Goal: Find specific page/section: Find specific page/section

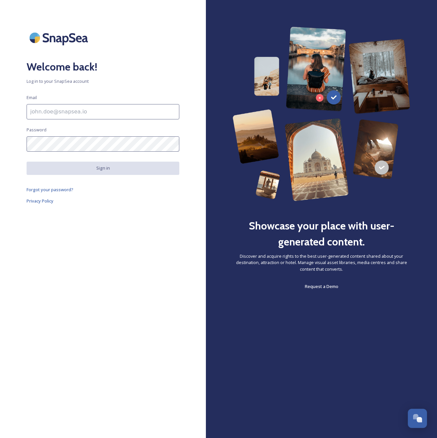
type input "[EMAIL_ADDRESS][DOMAIN_NAME]"
click at [104, 168] on button "Sign in" at bounding box center [103, 168] width 153 height 13
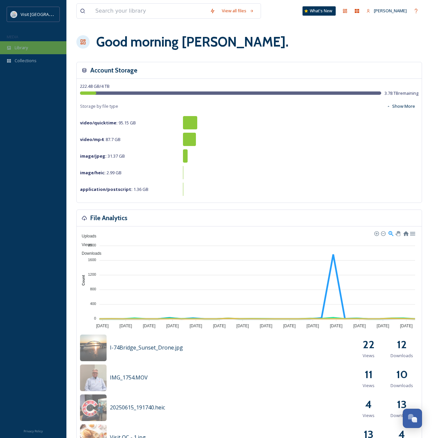
click at [43, 47] on div "Library" at bounding box center [33, 47] width 66 height 13
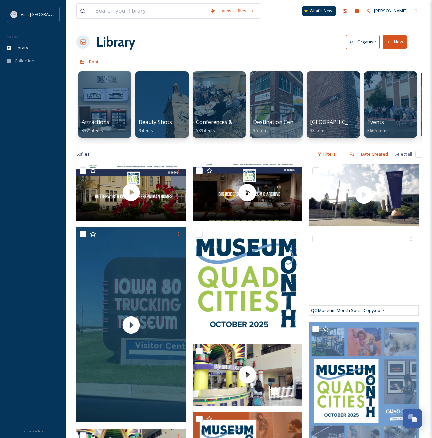
drag, startPoint x: 70, startPoint y: 288, endPoint x: 52, endPoint y: 110, distance: 178.8
click at [118, 9] on input at bounding box center [149, 11] width 115 height 15
type input "iron"
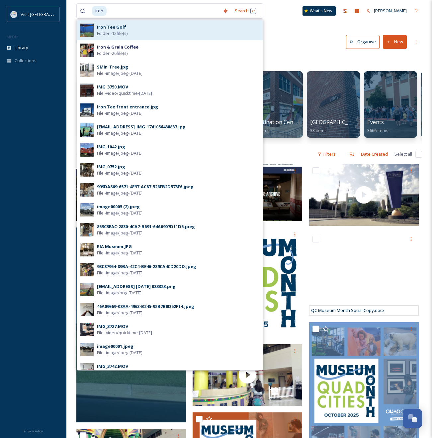
click at [132, 32] on div "Iron Tee Golf Folder - 12 file(s)" at bounding box center [178, 30] width 163 height 13
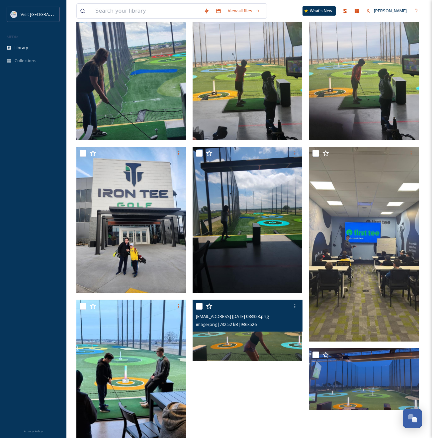
scroll to position [185, 0]
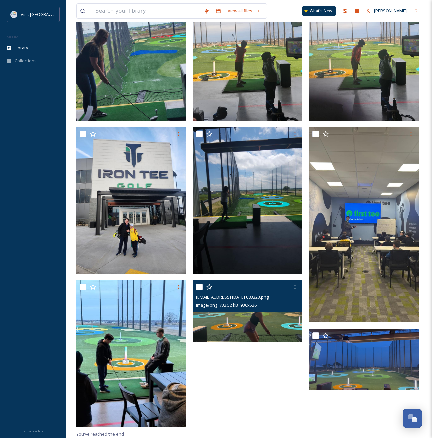
click at [272, 327] on img at bounding box center [248, 310] width 110 height 61
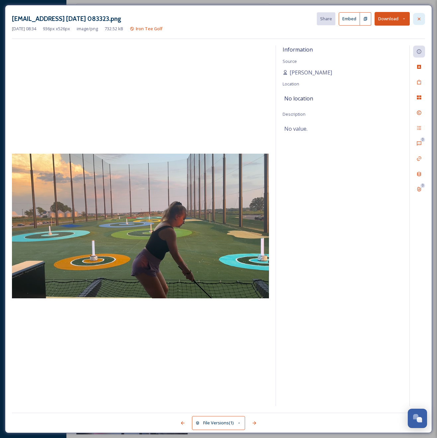
click at [417, 17] on icon at bounding box center [419, 18] width 5 height 5
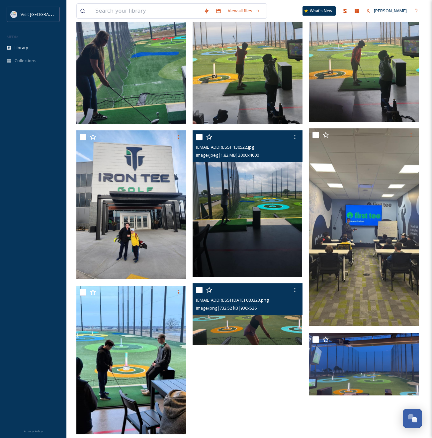
scroll to position [118, 0]
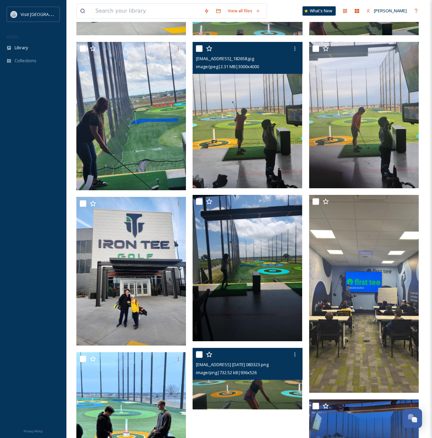
click at [255, 136] on img at bounding box center [248, 115] width 110 height 146
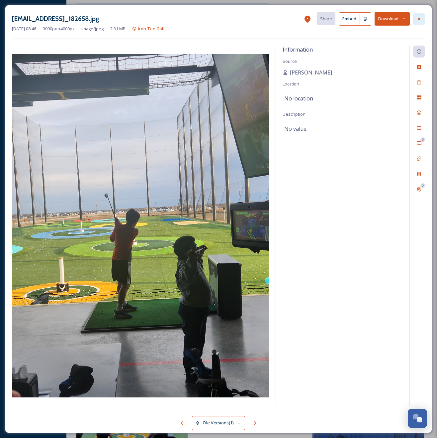
click at [419, 16] on div at bounding box center [420, 19] width 12 height 12
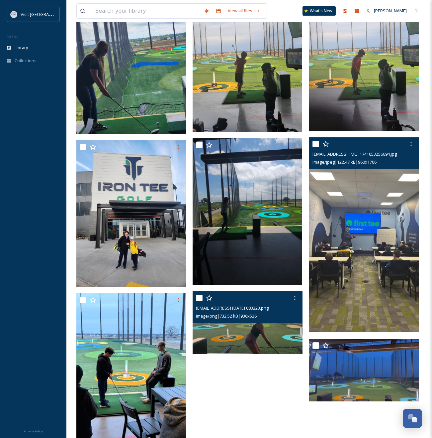
scroll to position [190, 0]
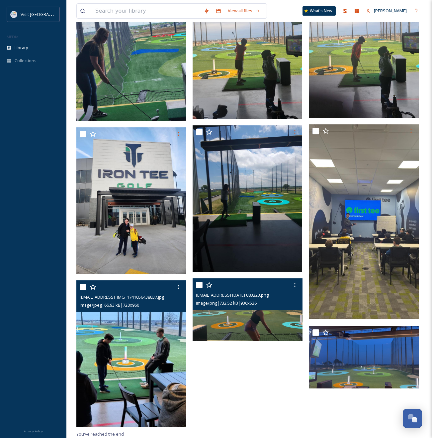
click at [117, 380] on img at bounding box center [131, 353] width 110 height 146
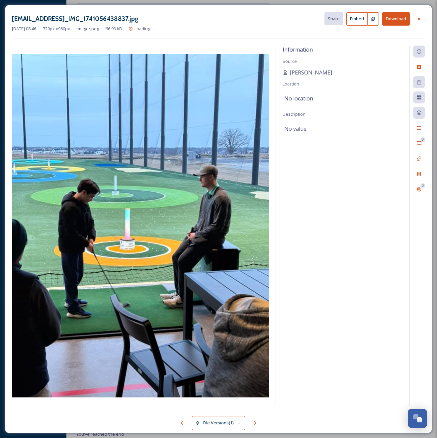
scroll to position [156, 0]
click at [417, 19] on icon at bounding box center [419, 18] width 5 height 5
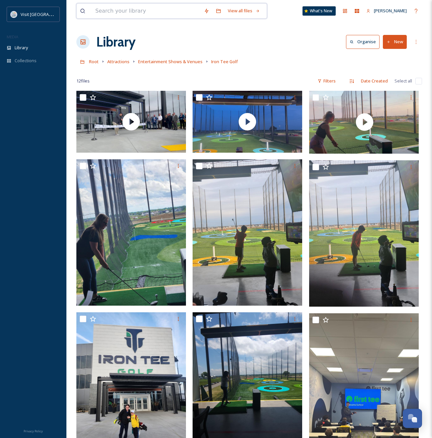
click at [147, 10] on input at bounding box center [146, 11] width 109 height 15
type input "tennis"
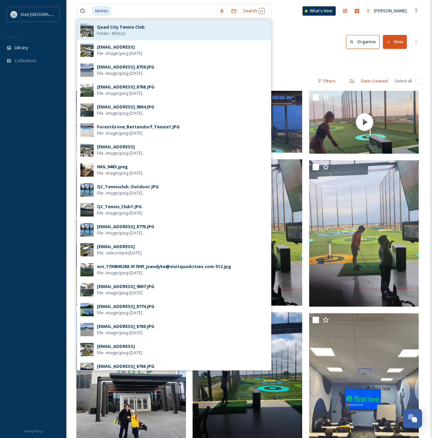
click at [146, 34] on div "Quad City Tennis Club Folder - 8 file(s)" at bounding box center [182, 30] width 171 height 13
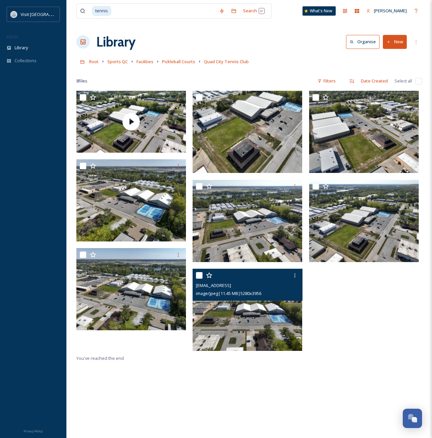
click at [285, 319] on img at bounding box center [248, 310] width 110 height 82
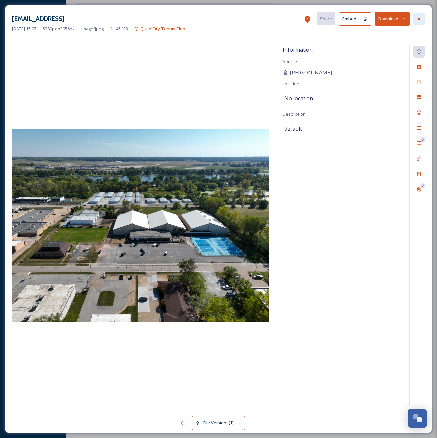
click at [419, 19] on icon at bounding box center [419, 18] width 5 height 5
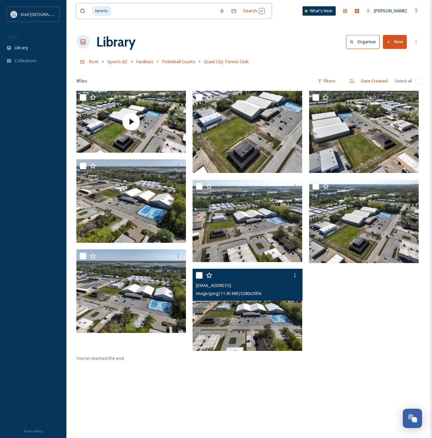
click at [131, 12] on input at bounding box center [164, 11] width 104 height 15
type input "t"
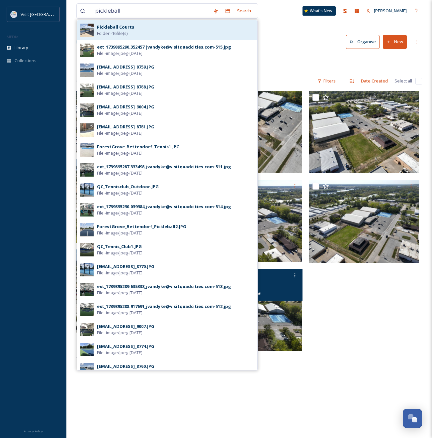
click at [152, 32] on div "Pickleball Courts Folder - 16 file(s)" at bounding box center [175, 30] width 157 height 13
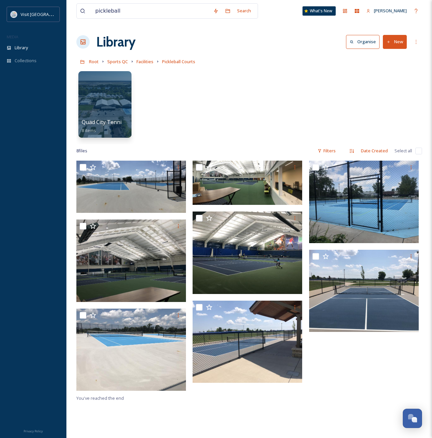
click at [387, 98] on div "Quad City Tennis Club 8 items" at bounding box center [249, 106] width 346 height 76
click at [239, 115] on div "Quad City Tennis Club 8 items" at bounding box center [249, 106] width 346 height 76
drag, startPoint x: 127, startPoint y: 13, endPoint x: 81, endPoint y: 15, distance: 45.9
click at [81, 15] on div "pickleball" at bounding box center [145, 11] width 130 height 15
type input "[PERSON_NAME]"
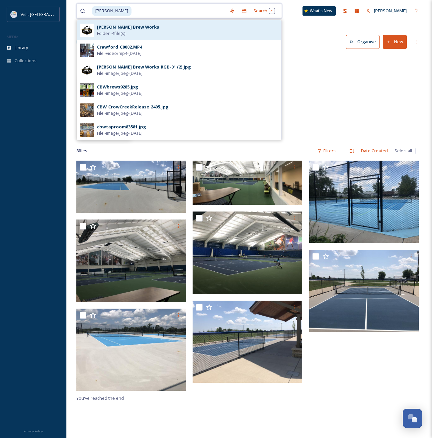
scroll to position [66, 0]
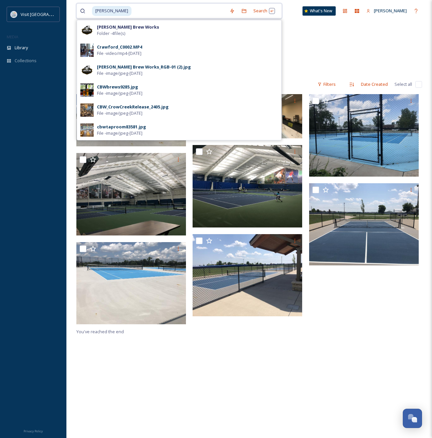
drag, startPoint x: 120, startPoint y: 9, endPoint x: 93, endPoint y: 8, distance: 27.3
click at [93, 8] on div "[PERSON_NAME]" at bounding box center [159, 11] width 134 height 15
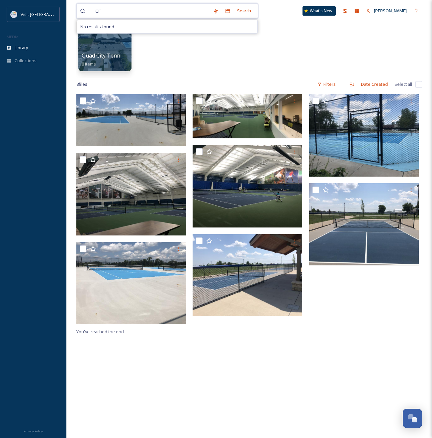
type input "c"
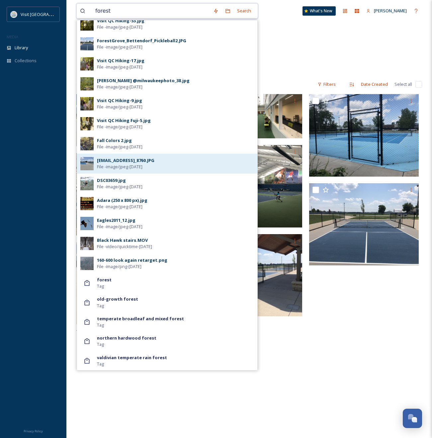
scroll to position [166, 0]
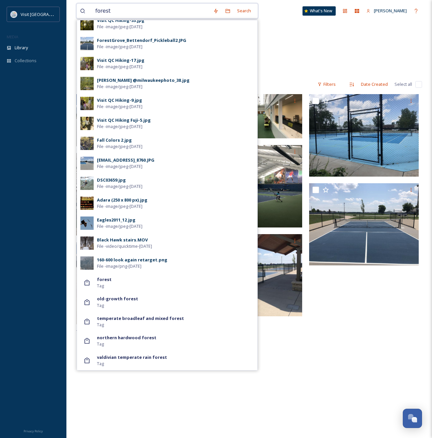
type input "forest"
